Goal: Register for event/course

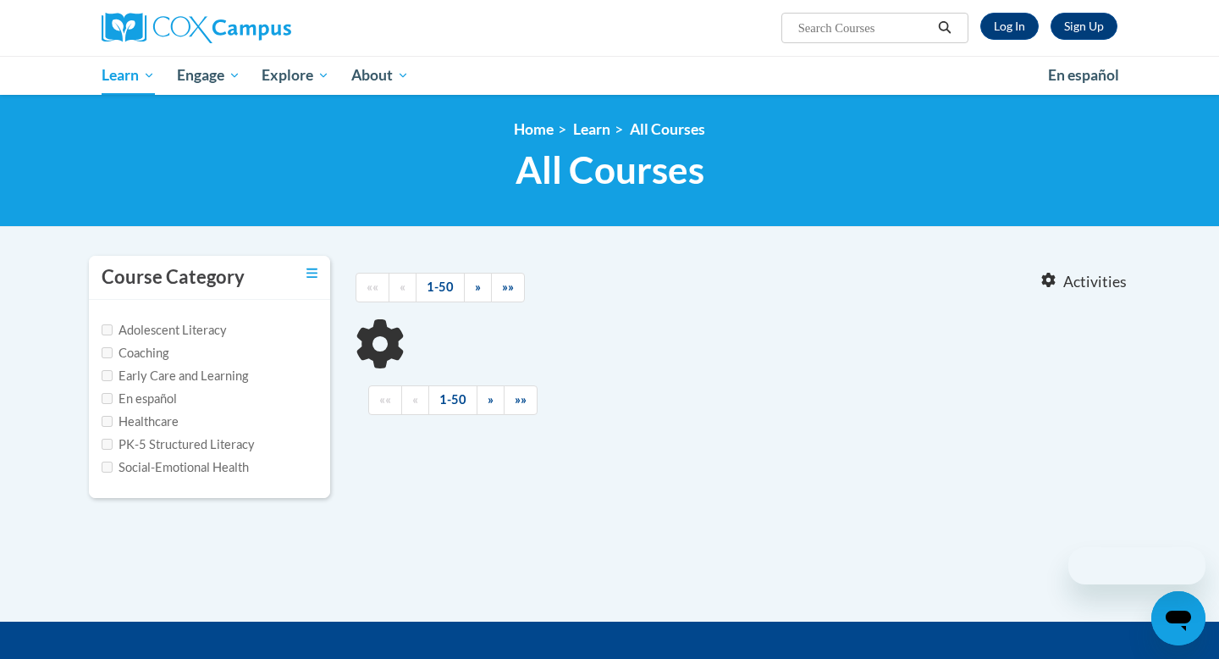
type input "Reading Fluency"
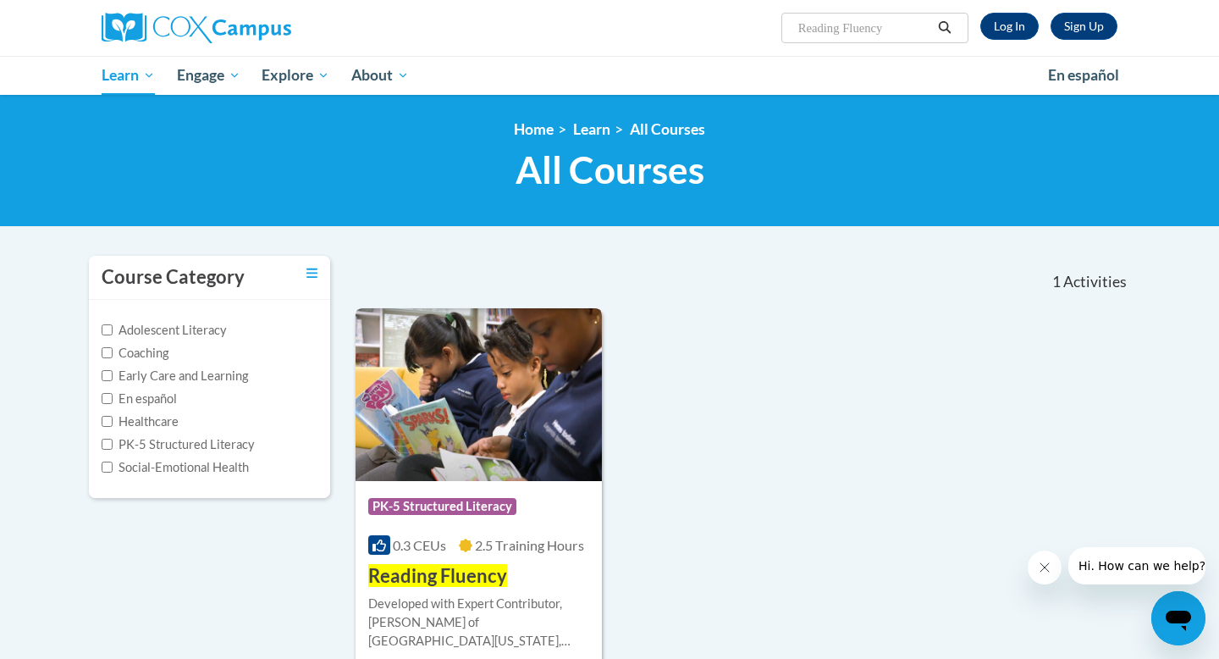
click at [549, 356] on img at bounding box center [479, 394] width 246 height 173
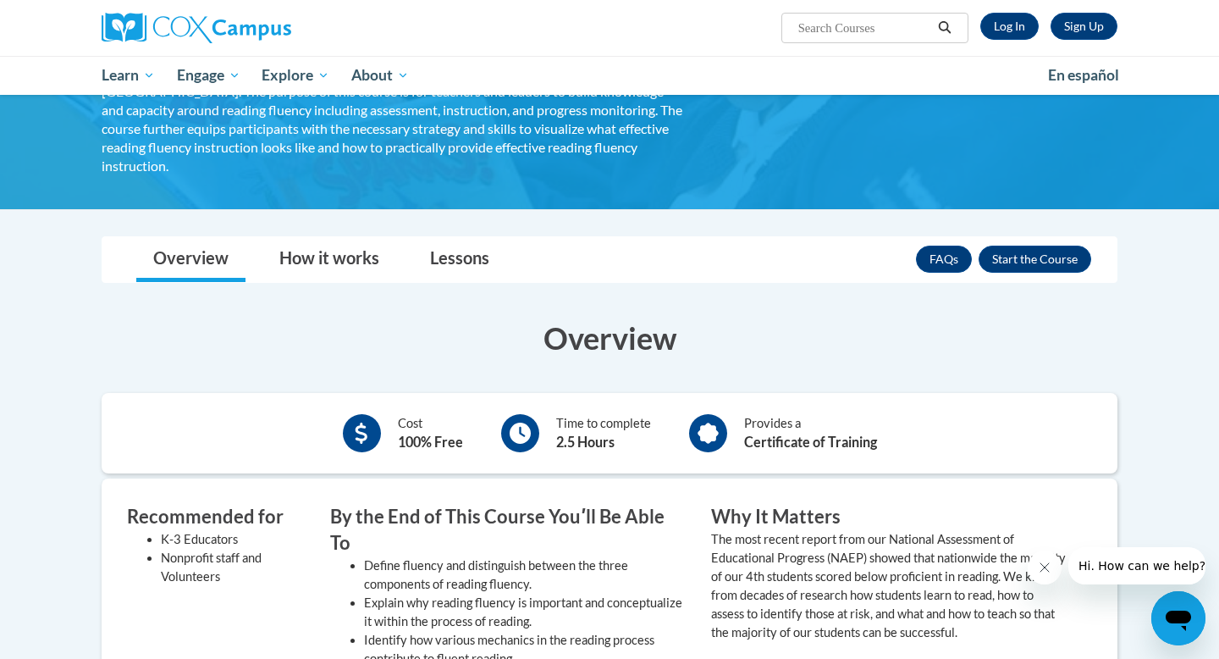
scroll to position [171, 0]
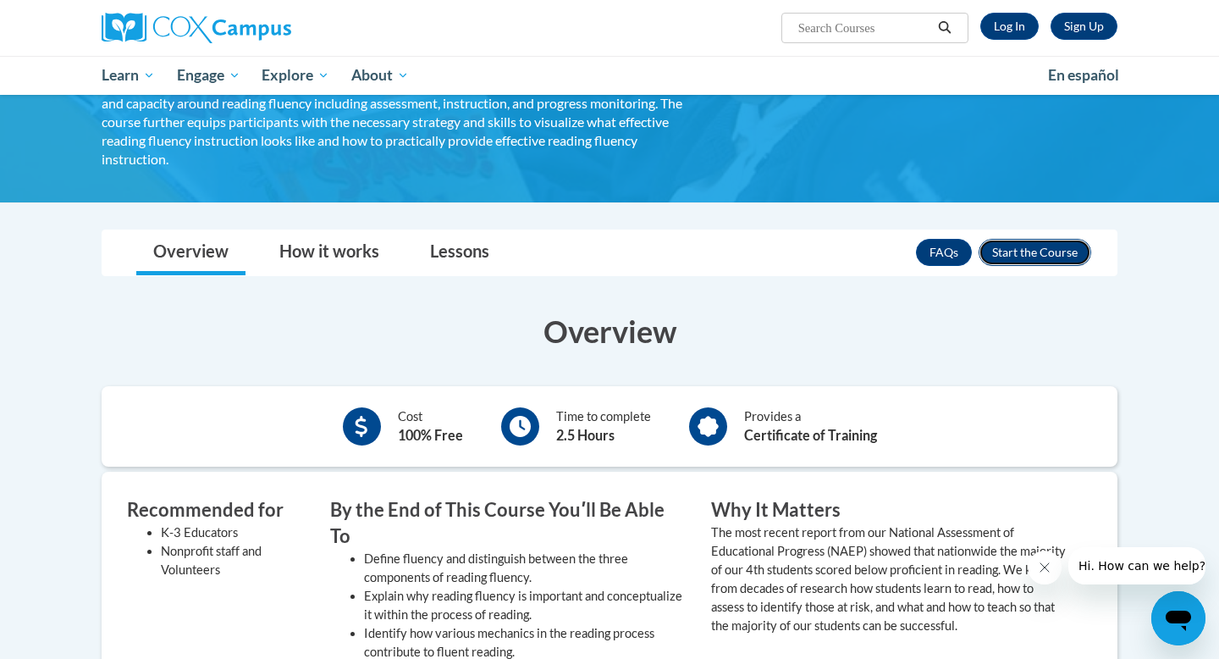
click at [1025, 239] on button "Enroll" at bounding box center [1035, 252] width 113 height 27
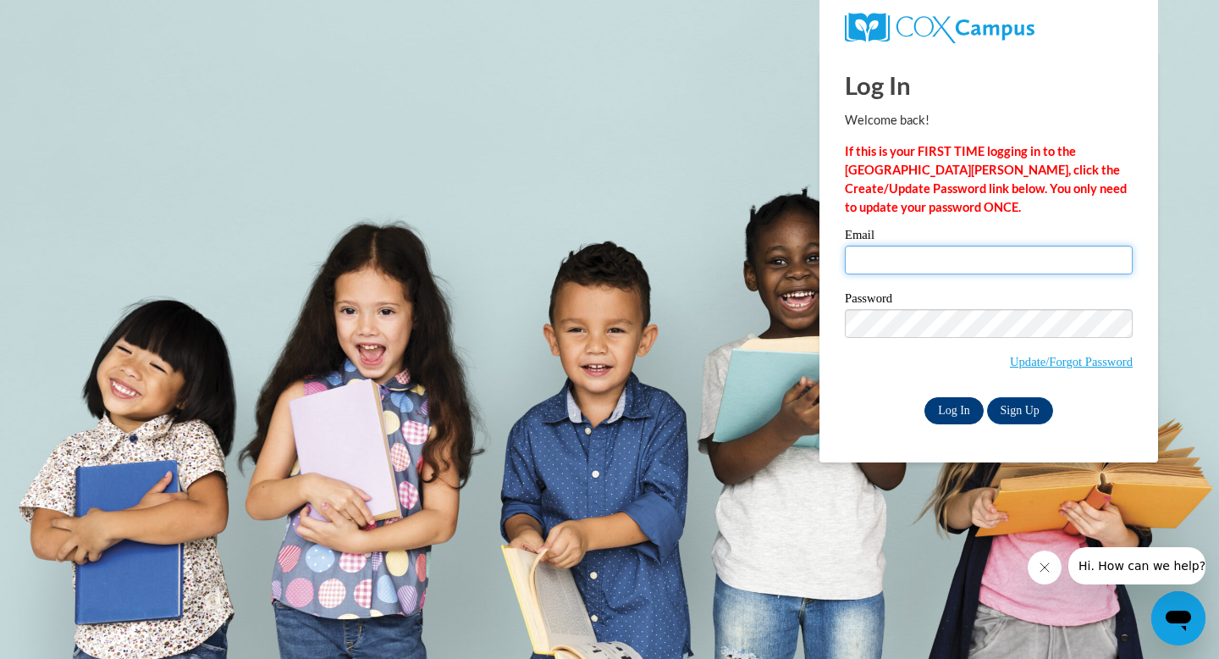
type input "kredding@kippmetroatlanta.org"
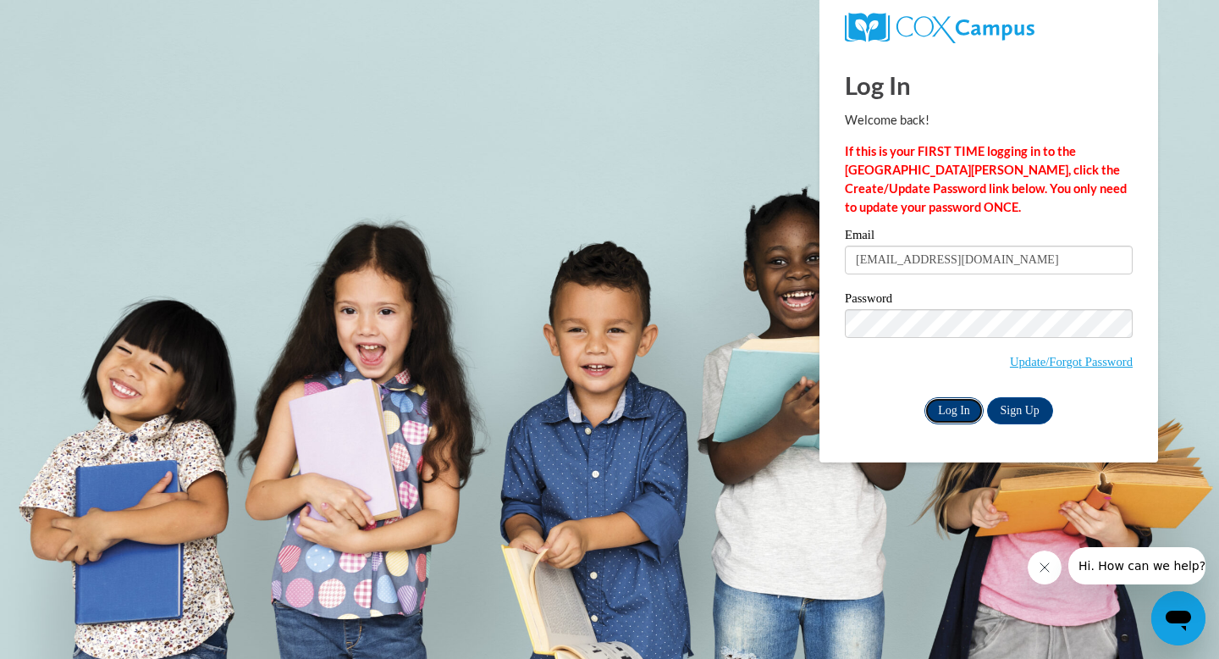
click at [959, 411] on input "Log In" at bounding box center [954, 410] width 59 height 27
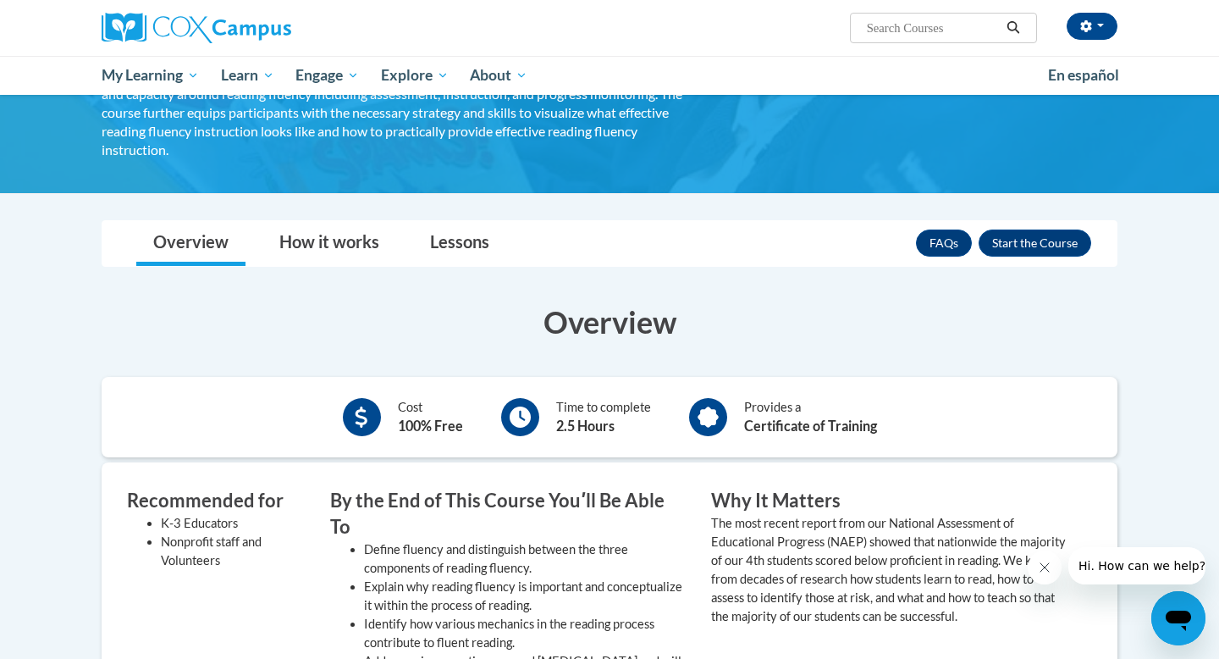
scroll to position [182, 0]
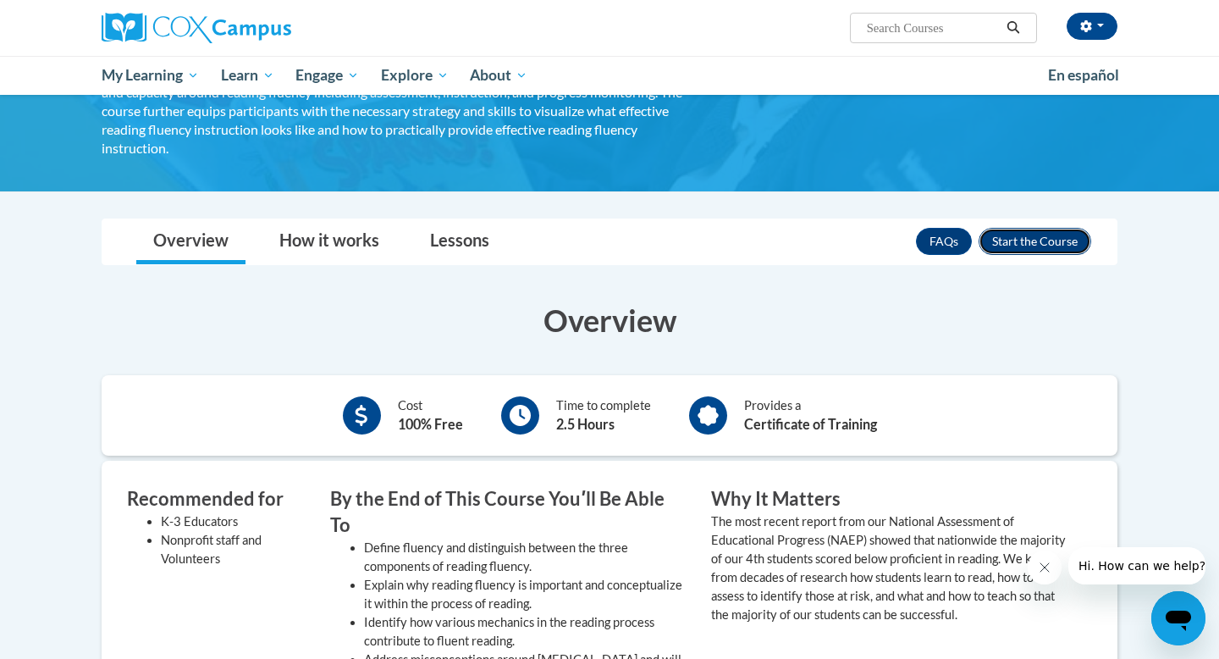
click at [1006, 228] on button "Enroll" at bounding box center [1035, 241] width 113 height 27
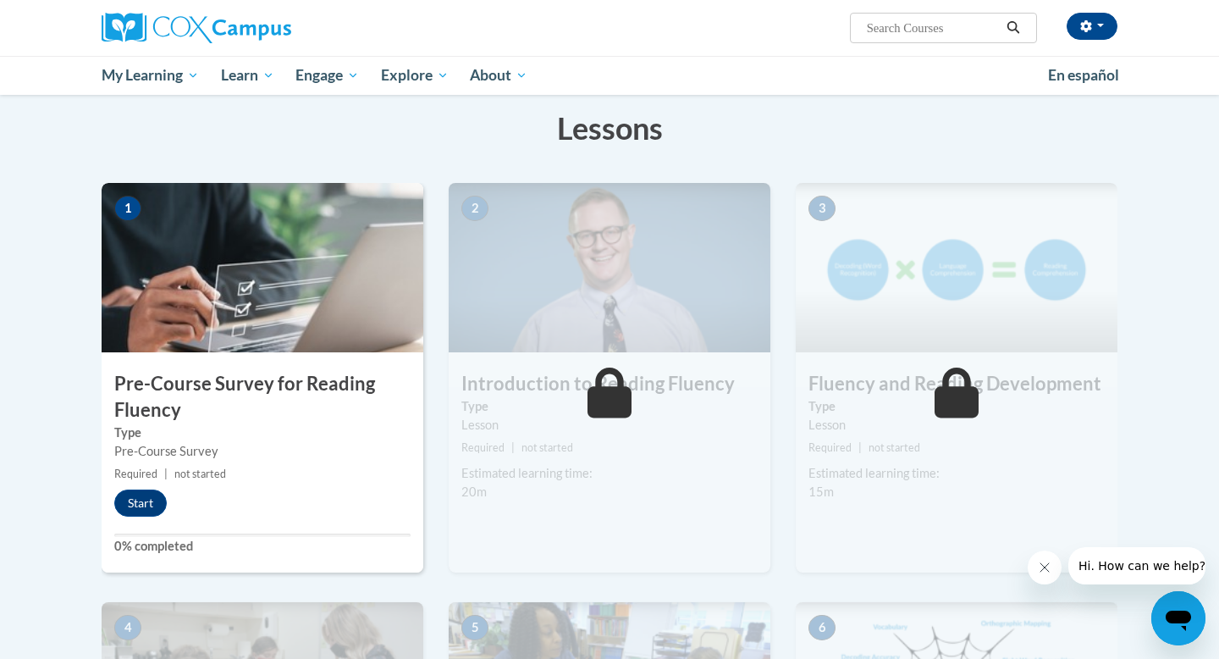
scroll to position [266, 0]
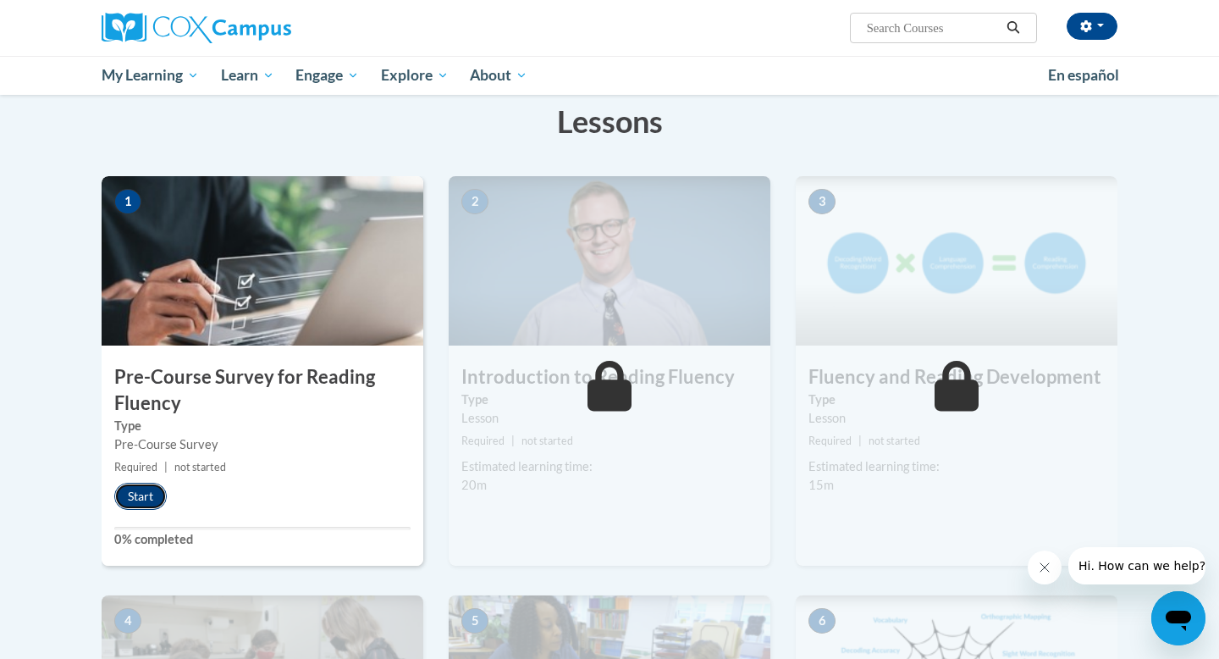
click at [131, 494] on button "Start" at bounding box center [140, 496] width 52 height 27
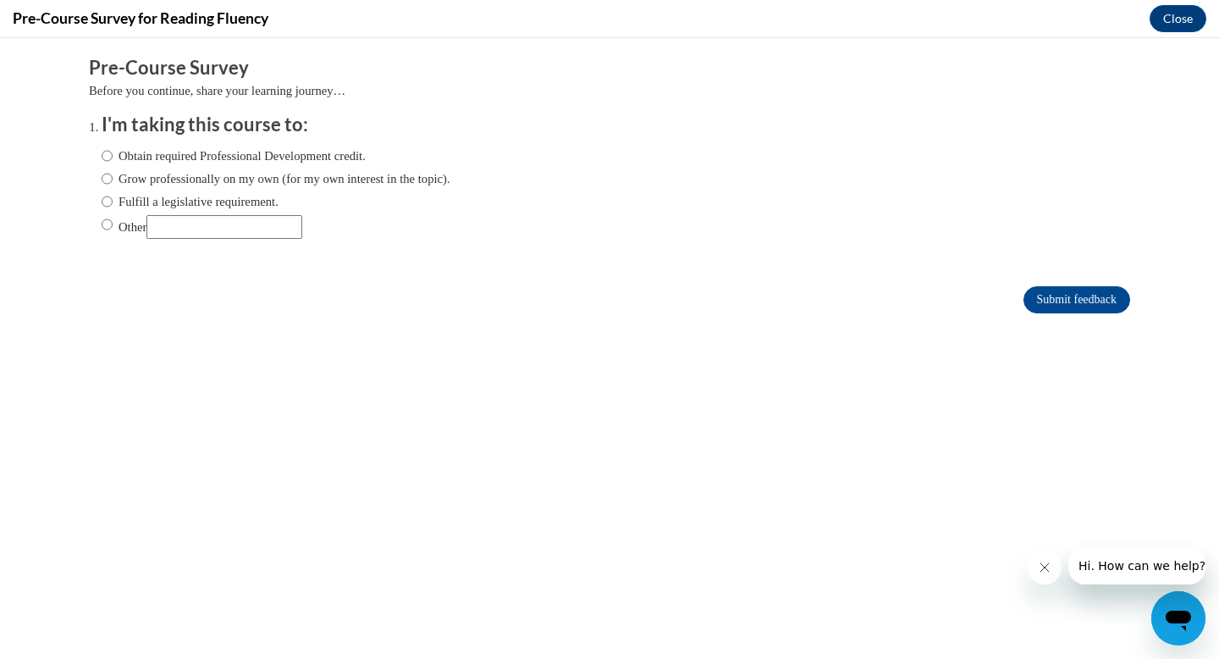
scroll to position [0, 0]
click at [197, 160] on label "Obtain required Professional Development credit." at bounding box center [234, 155] width 264 height 19
click at [113, 160] on input "Obtain required Professional Development credit." at bounding box center [107, 155] width 11 height 19
radio input "true"
click at [1090, 303] on input "Submit feedback" at bounding box center [1077, 299] width 107 height 27
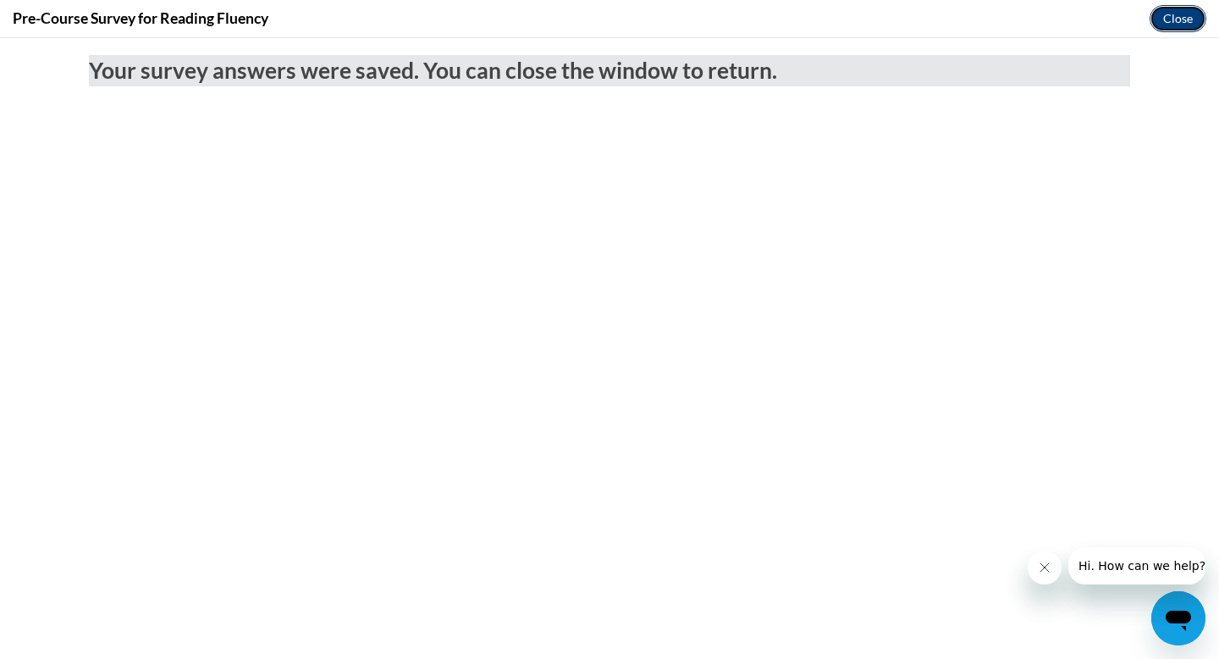
click at [1175, 20] on button "Close" at bounding box center [1178, 18] width 57 height 27
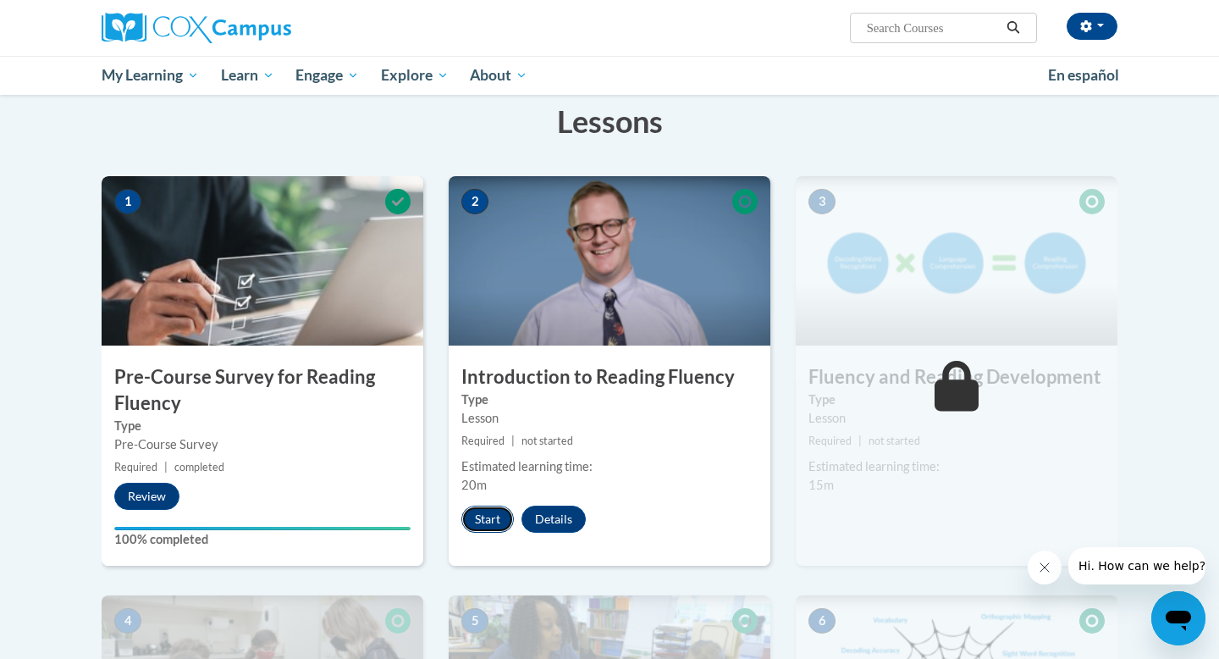
click at [481, 520] on button "Start" at bounding box center [487, 518] width 52 height 27
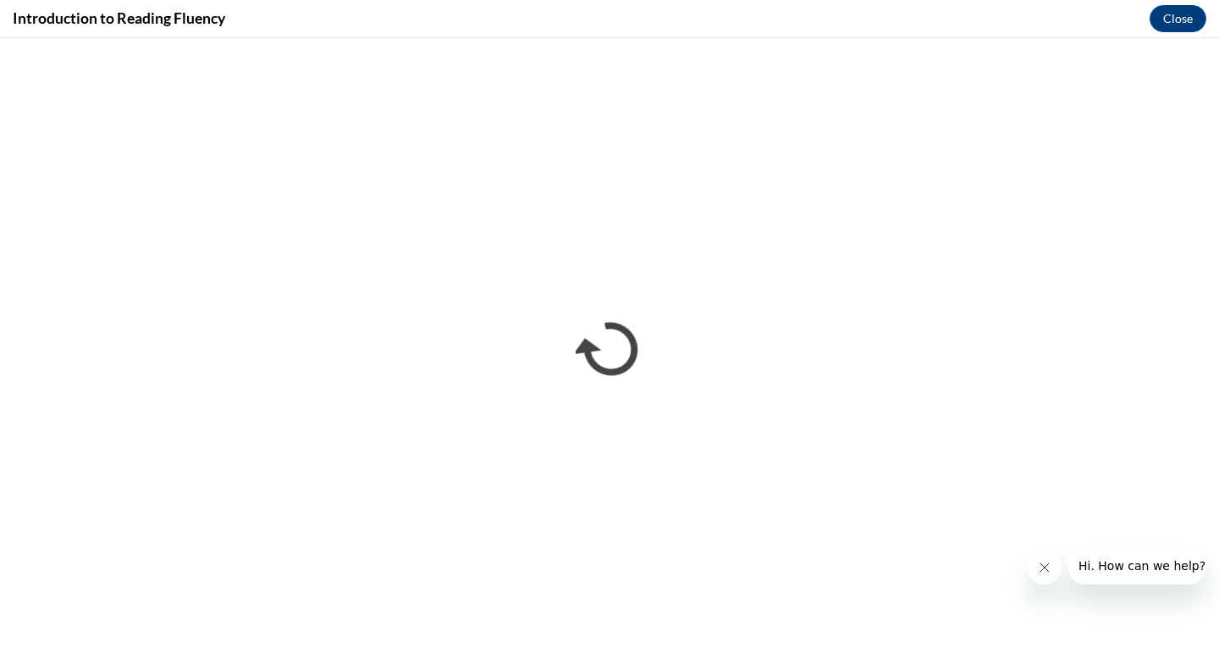
click at [1044, 571] on icon "Close message from company" at bounding box center [1045, 567] width 14 height 14
